Goal: Register for event/course

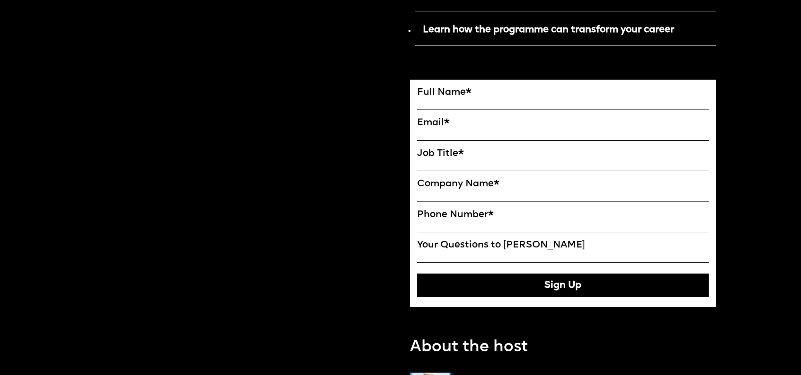
scroll to position [663, 0]
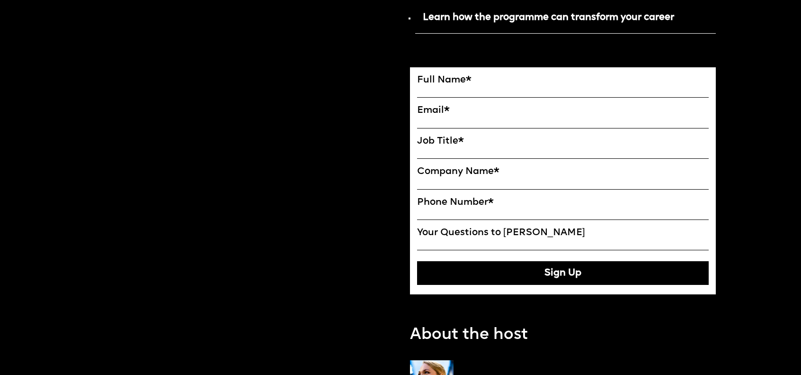
click at [446, 94] on input "FULL NAME" at bounding box center [563, 92] width 292 height 12
type input "**********"
click at [460, 159] on input "Job Title*" at bounding box center [563, 153] width 292 height 12
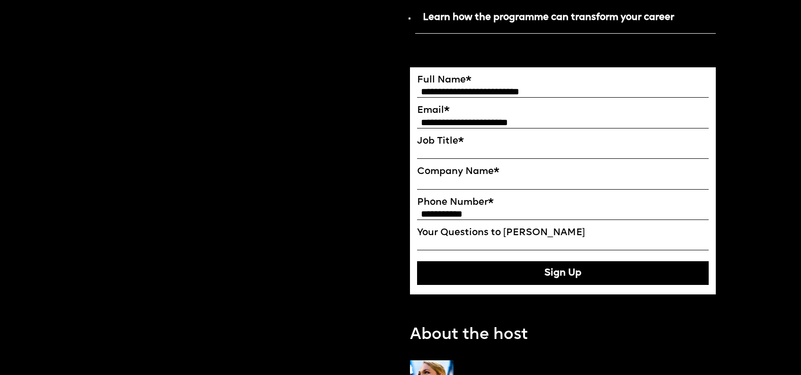
type input "********"
click at [457, 187] on input "Company Name*" at bounding box center [563, 184] width 292 height 12
type input "****"
click at [417, 217] on input "**********" at bounding box center [563, 214] width 292 height 12
type input "**********"
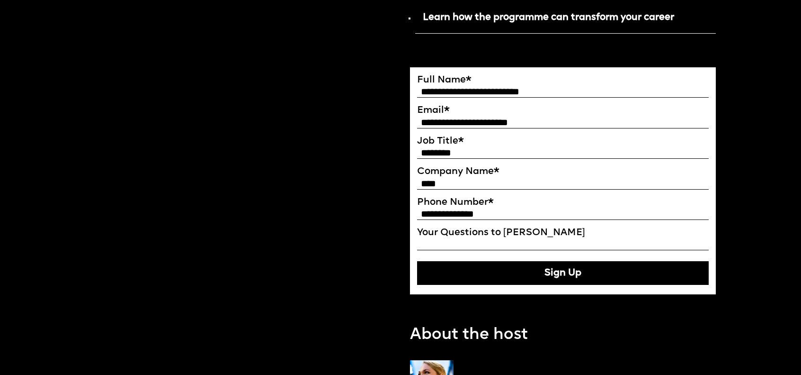
click at [520, 279] on button "Sign Up" at bounding box center [563, 273] width 292 height 24
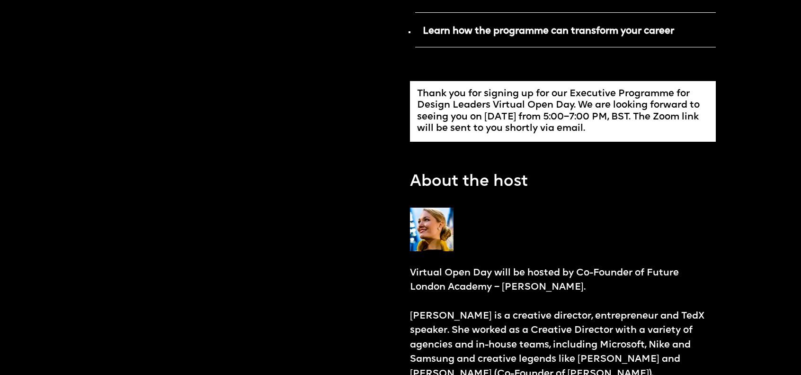
scroll to position [0, 0]
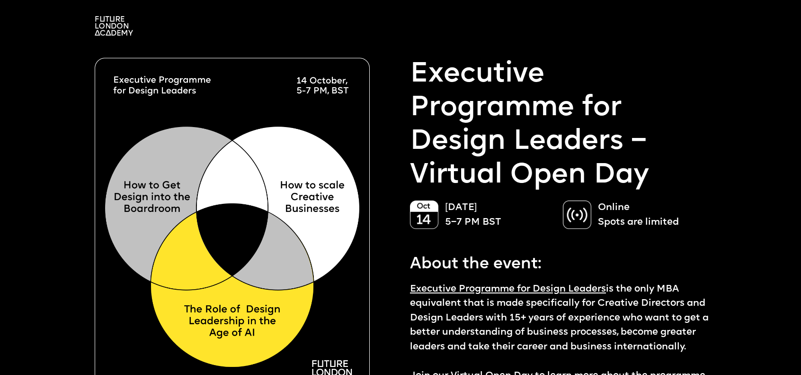
drag, startPoint x: 115, startPoint y: -33, endPoint x: 103, endPoint y: -56, distance: 25.8
click at [99, 22] on img at bounding box center [114, 25] width 38 height 19
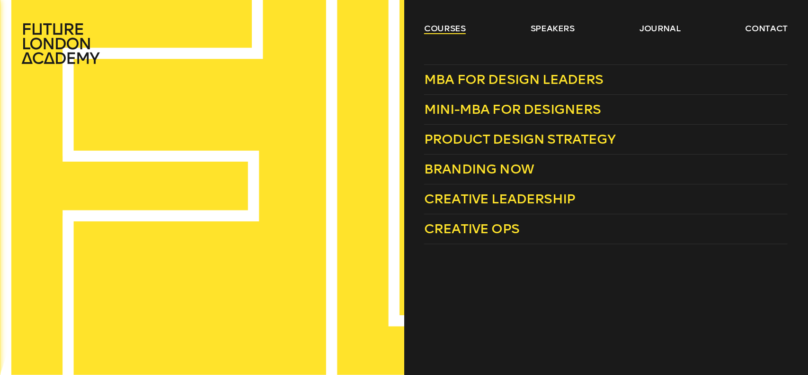
click at [427, 26] on link "courses" at bounding box center [445, 28] width 42 height 11
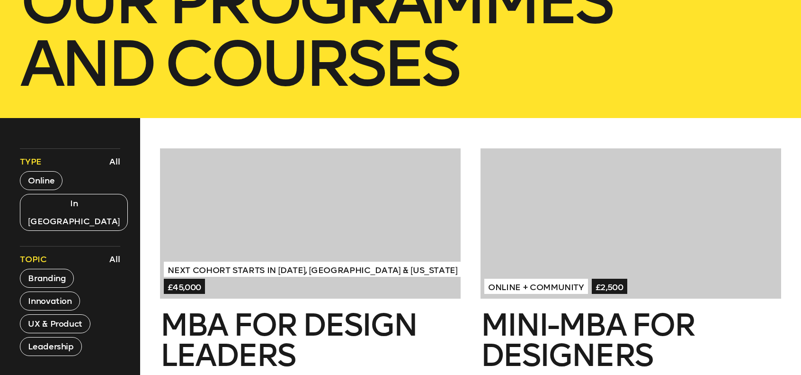
scroll to position [284, 0]
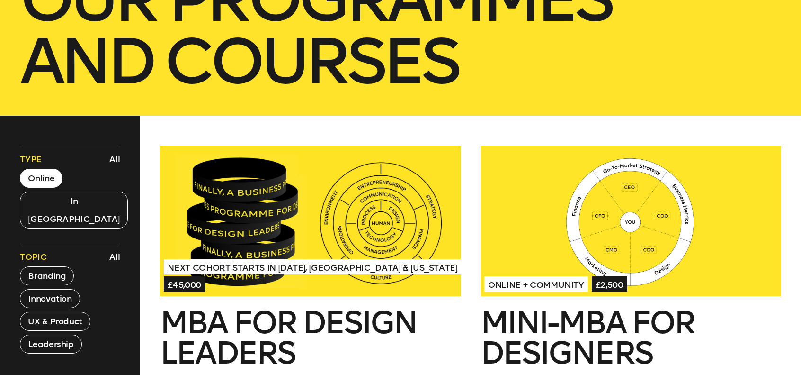
click at [49, 182] on button "Online" at bounding box center [41, 178] width 43 height 19
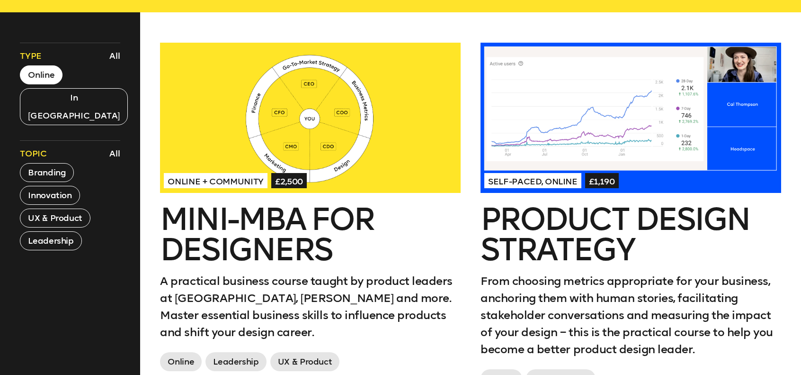
scroll to position [0, 0]
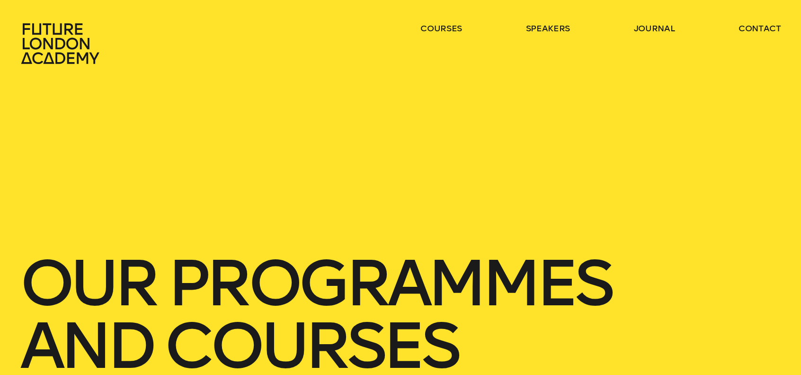
drag, startPoint x: 175, startPoint y: 244, endPoint x: 217, endPoint y: -49, distance: 296.7
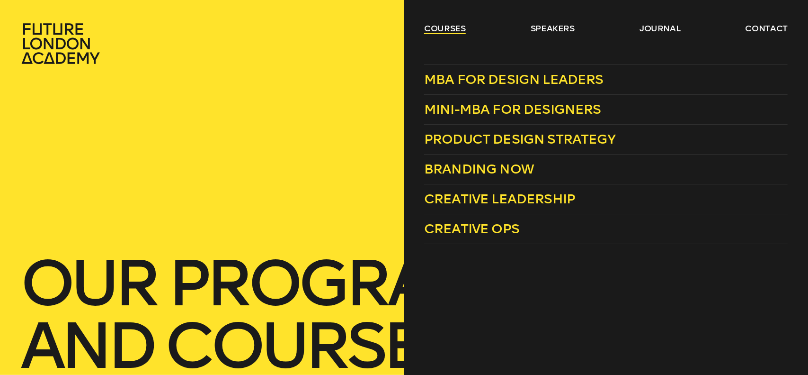
click at [433, 31] on link "courses" at bounding box center [445, 28] width 42 height 11
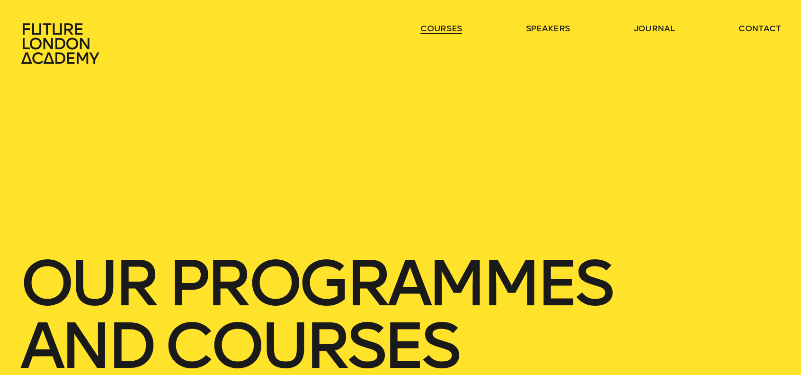
click at [433, 31] on link "courses" at bounding box center [442, 28] width 42 height 11
click at [667, 29] on link "journal" at bounding box center [654, 28] width 41 height 11
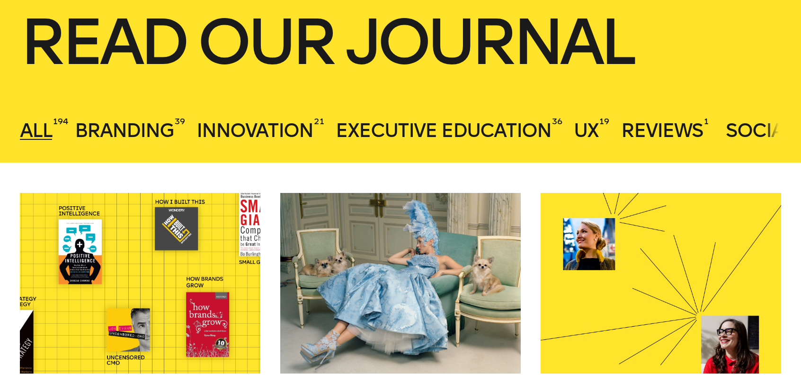
scroll to position [237, 0]
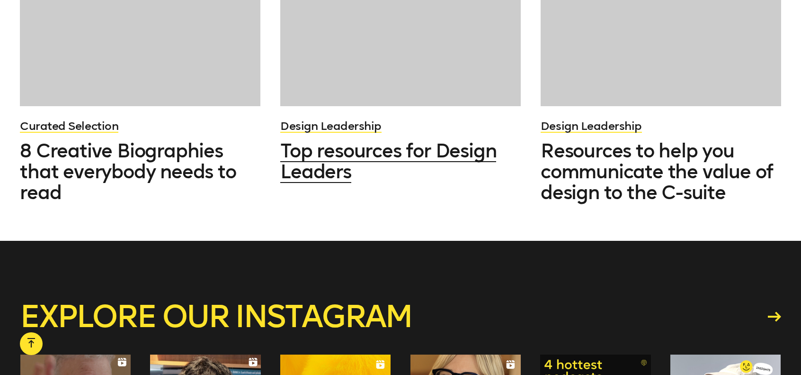
scroll to position [3600, 0]
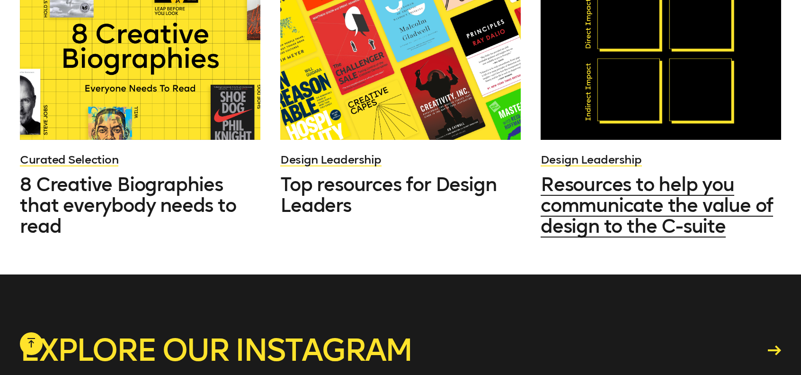
click at [588, 192] on span "Resources to help you communicate the value of design to the C-suite" at bounding box center [657, 205] width 233 height 64
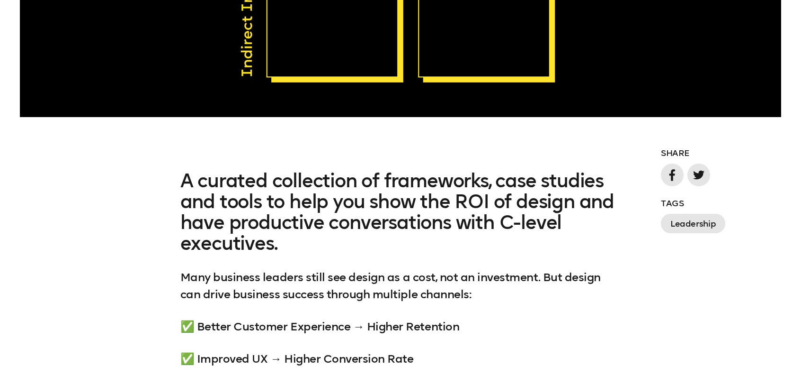
scroll to position [805, 0]
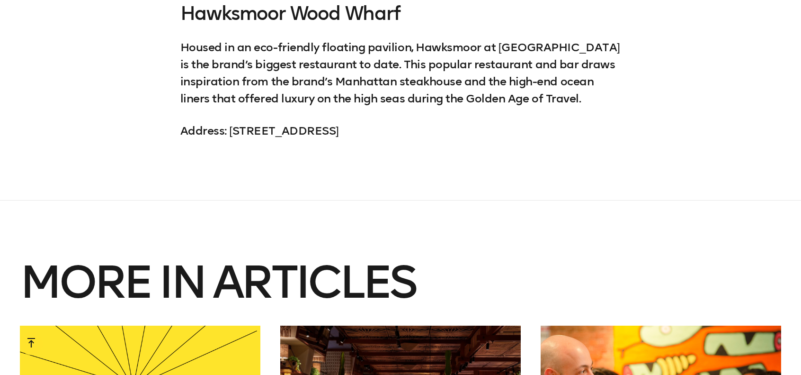
scroll to position [7768, 0]
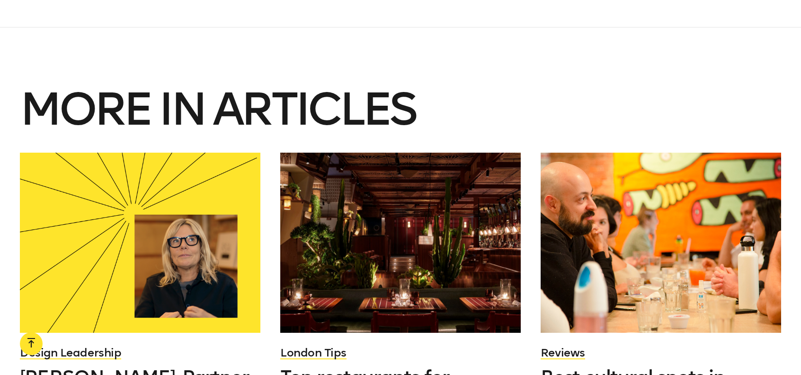
click at [190, 194] on div at bounding box center [140, 243] width 241 height 180
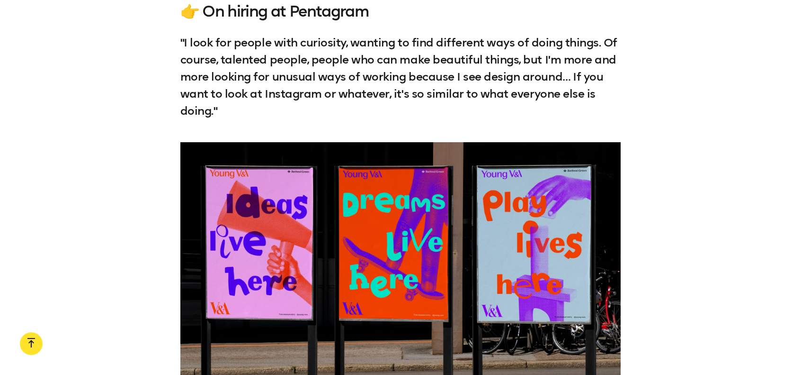
scroll to position [1610, 0]
